Goal: Find specific page/section: Find specific page/section

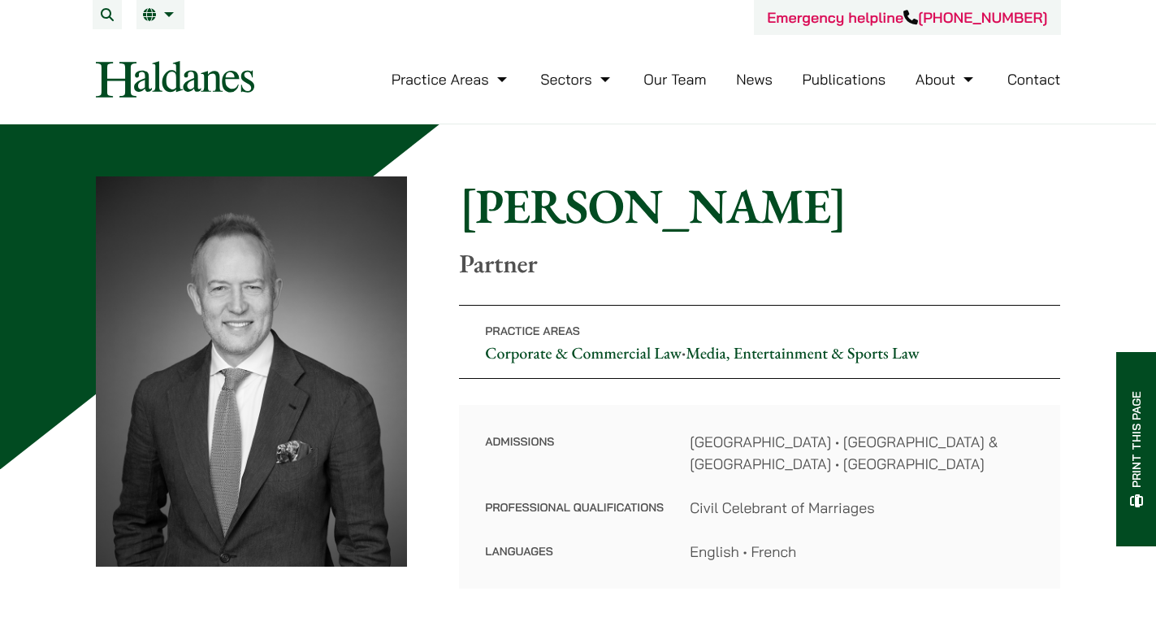
click at [655, 85] on link "Our Team" at bounding box center [675, 79] width 63 height 19
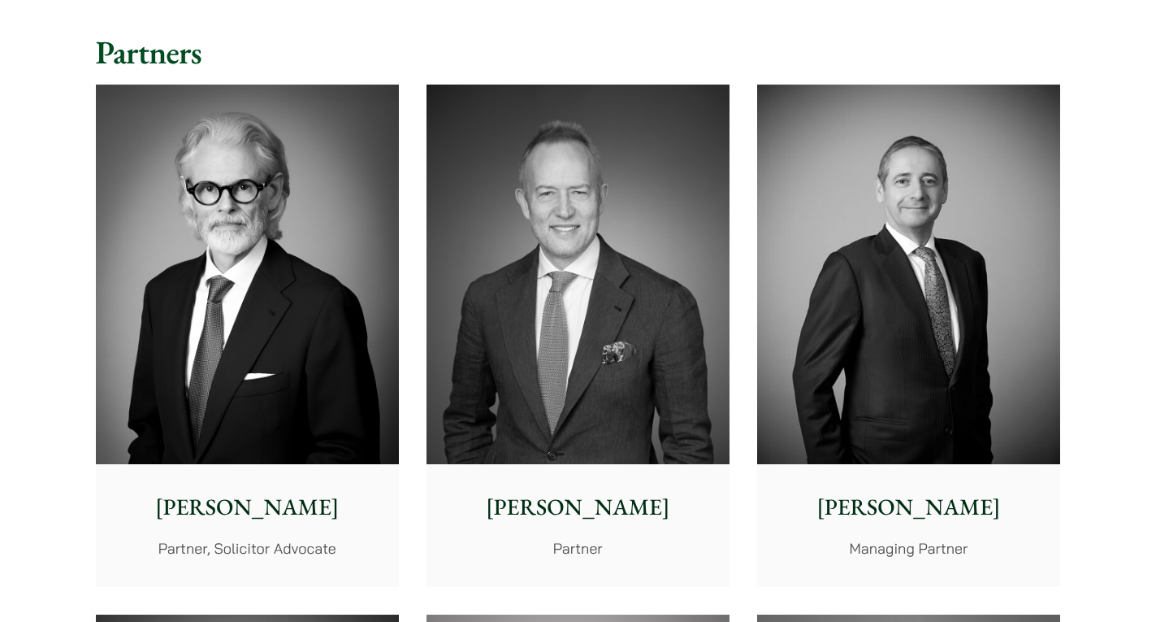
scroll to position [488, 0]
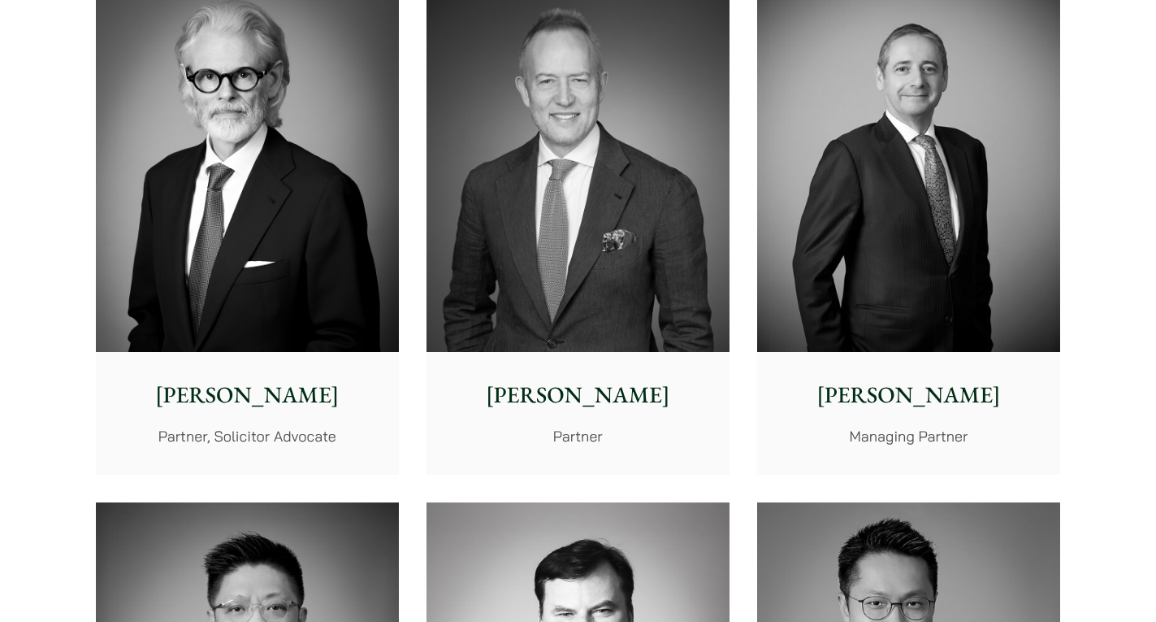
click at [323, 378] on p "[PERSON_NAME]" at bounding box center [247, 395] width 277 height 34
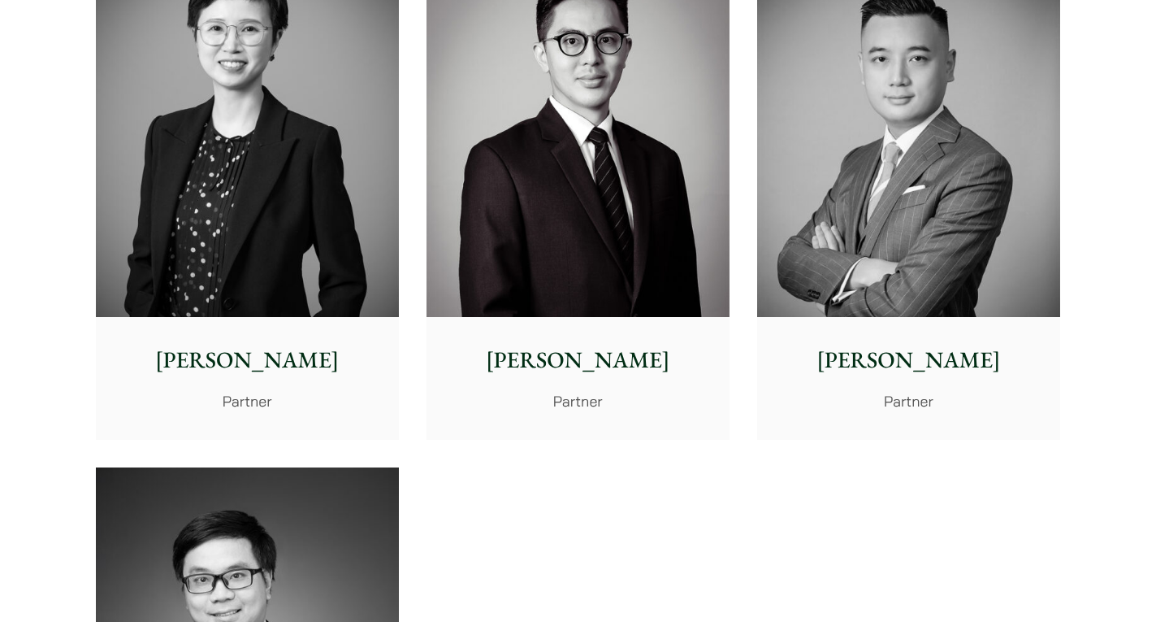
scroll to position [2682, 0]
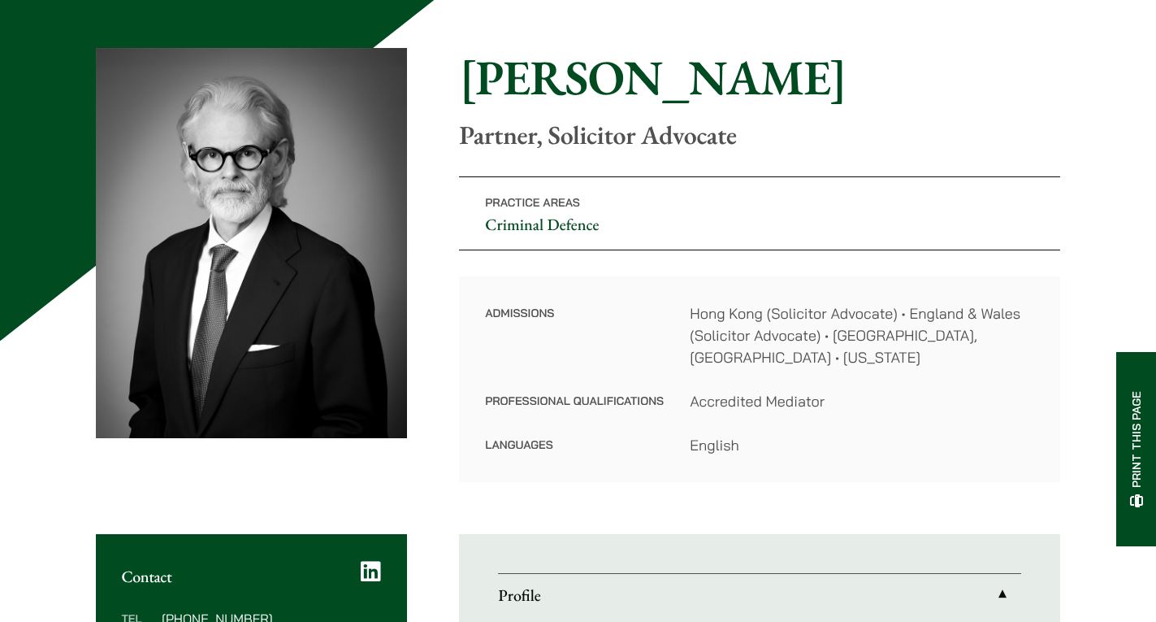
scroll to position [163, 0]
